Goal: Use online tool/utility

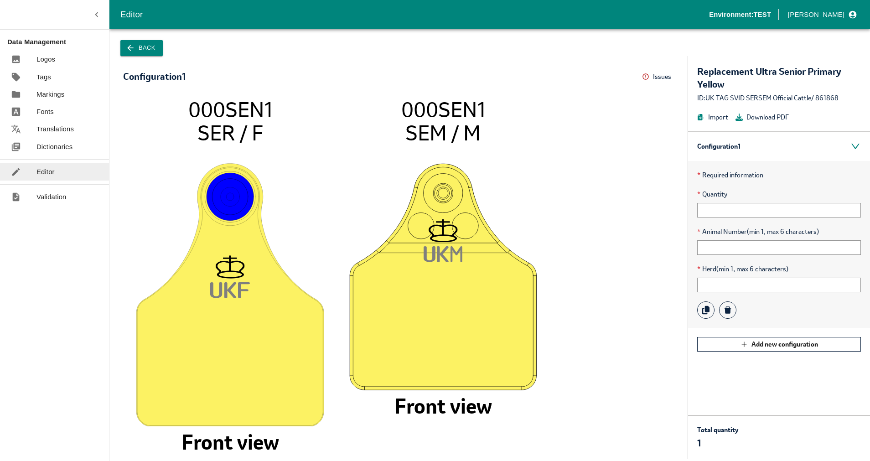
drag, startPoint x: 649, startPoint y: 171, endPoint x: 460, endPoint y: 118, distance: 197.2
click at [643, 170] on icon "UK F 000SEN1 SER / F Front view UK M 000SEN1 SEM / M Front view" at bounding box center [398, 274] width 533 height 352
click at [133, 45] on icon "button" at bounding box center [130, 47] width 9 height 9
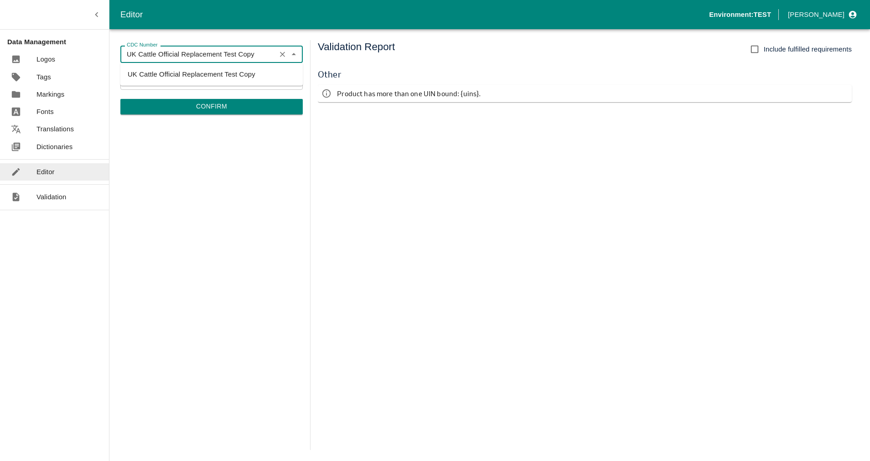
drag, startPoint x: 258, startPoint y: 54, endPoint x: 105, endPoint y: 50, distance: 153.3
click at [105, 50] on div "Editor Environment: TEST [PERSON_NAME] Data Management Logos Tags Markings Font…" at bounding box center [435, 230] width 870 height 461
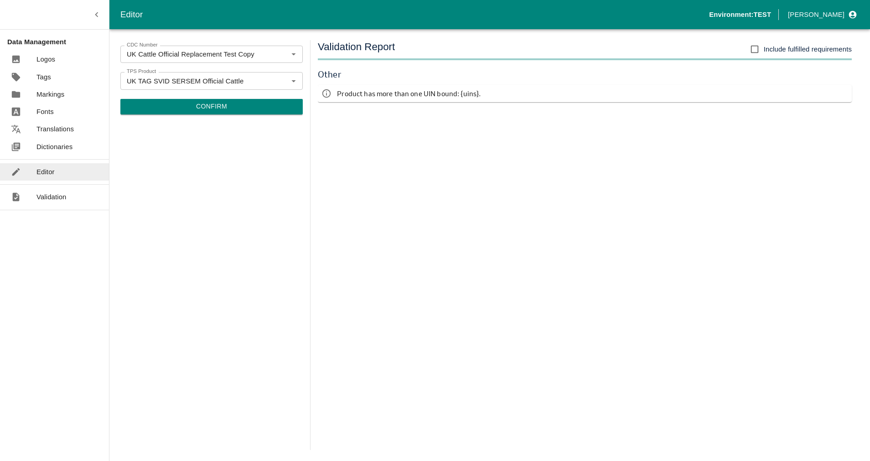
click at [282, 245] on div "CDC Number UK Cattle Official Replacement Test Copy CDC Number TPS Product UK T…" at bounding box center [211, 245] width 182 height 410
click at [98, 16] on icon "button" at bounding box center [97, 15] width 10 height 10
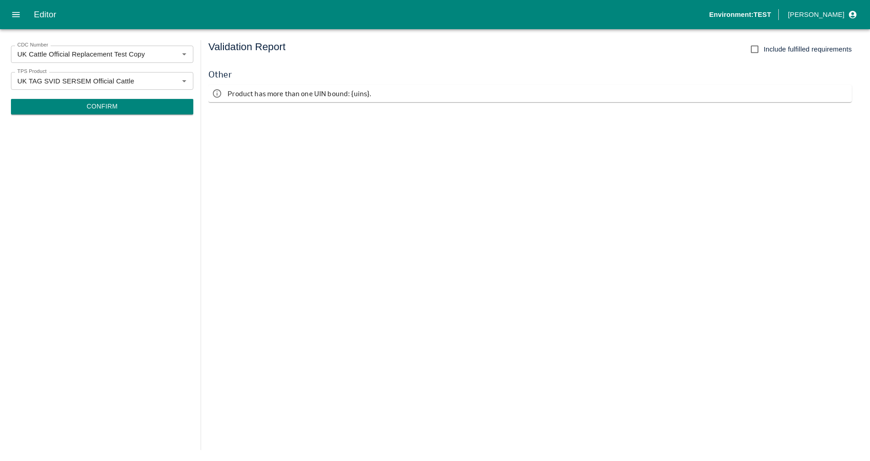
click at [17, 12] on icon "open drawer" at bounding box center [16, 15] width 10 height 10
